Goal: Navigation & Orientation: Find specific page/section

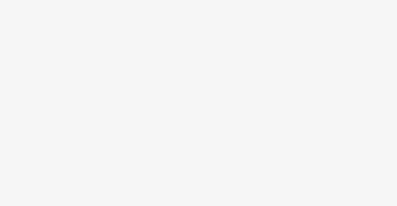
click at [125, 66] on body at bounding box center [198, 103] width 397 height 206
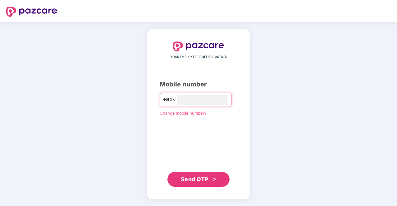
type input "**********"
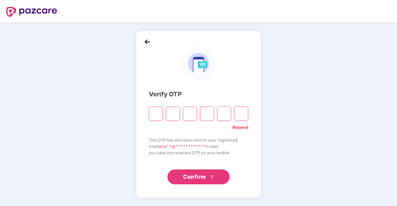
type input "*"
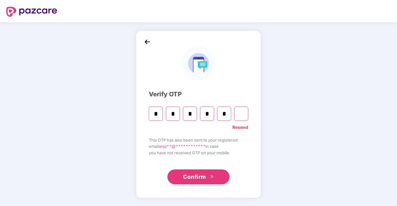
type input "*"
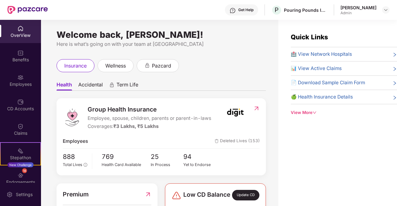
click at [370, 8] on div "Anjali Jhakri" at bounding box center [358, 8] width 36 height 6
click at [384, 8] on img at bounding box center [385, 9] width 5 height 5
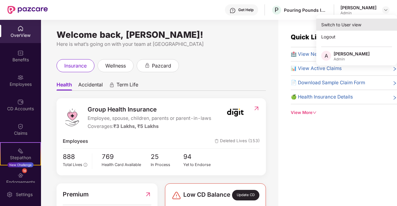
click at [345, 25] on div "Switch to User view" at bounding box center [356, 25] width 81 height 12
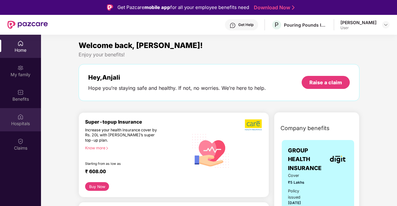
click at [19, 129] on div "Hospitals" at bounding box center [20, 119] width 41 height 23
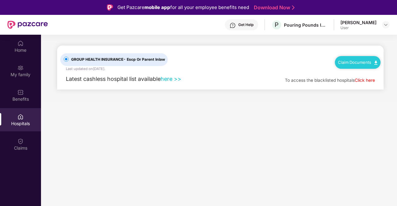
click at [177, 77] on link "here >>" at bounding box center [170, 79] width 21 height 7
click at [252, 20] on div "Get Help" at bounding box center [241, 24] width 33 height 11
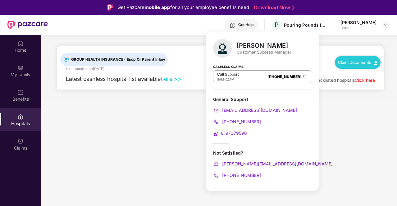
click at [116, 162] on main "GROUP HEALTH INSURANCE - Escp Or Parent Inlaw Last updated on 20 Sep 2024 . Cla…" at bounding box center [219, 138] width 356 height 206
